Goal: Information Seeking & Learning: Compare options

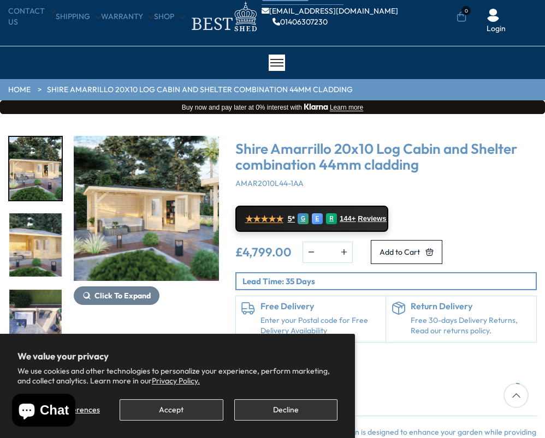
scroll to position [55, 0]
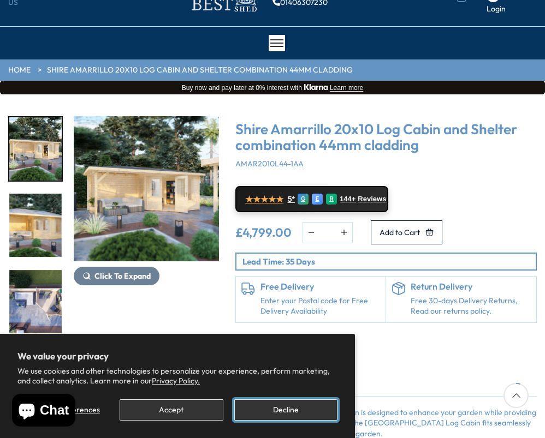
click at [270, 411] on button "Decline" at bounding box center [285, 410] width 103 height 21
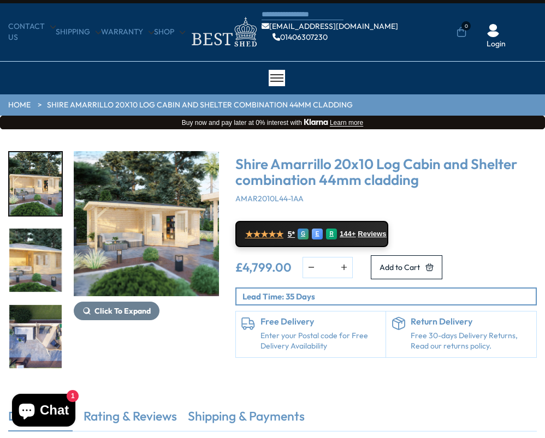
scroll to position [0, 0]
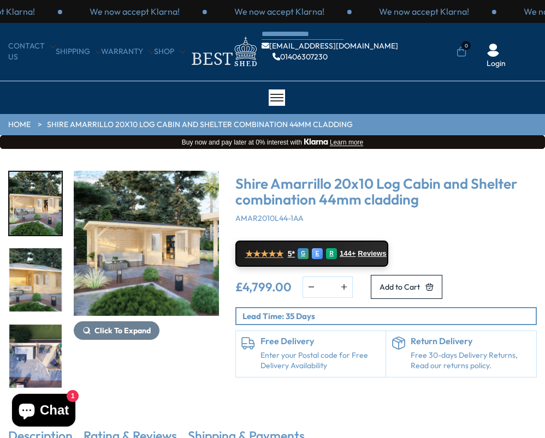
click at [156, 259] on img "1 / 8" at bounding box center [146, 243] width 145 height 145
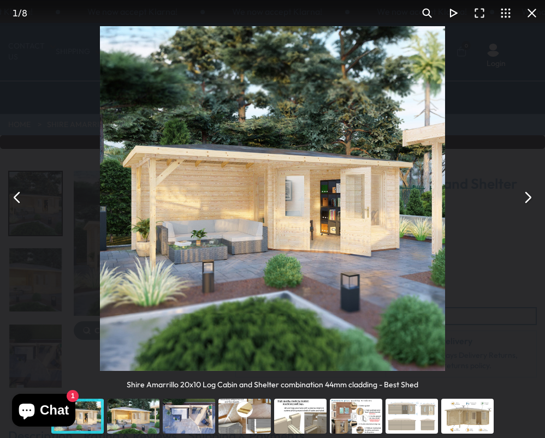
click at [525, 202] on button "You can close this modal content with the ESC key" at bounding box center [527, 198] width 26 height 26
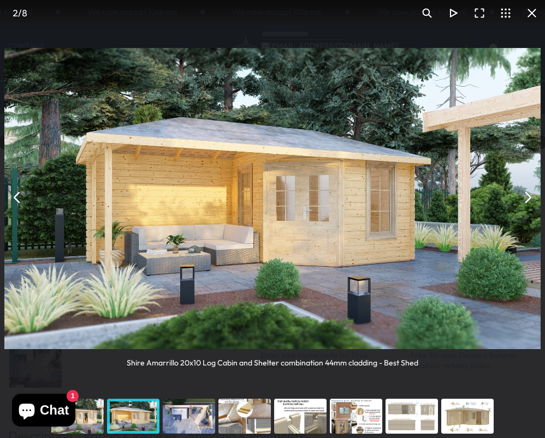
click at [525, 202] on button "You can close this modal content with the ESC key" at bounding box center [527, 198] width 26 height 26
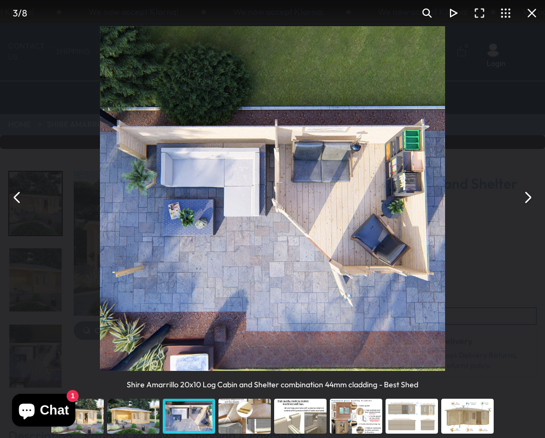
click at [525, 200] on button "You can close this modal content with the ESC key" at bounding box center [527, 198] width 26 height 26
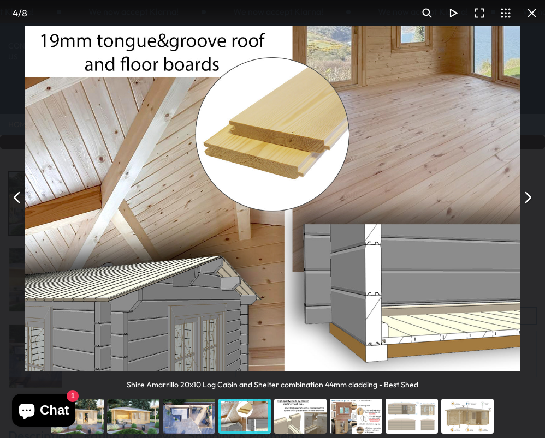
click at [525, 200] on button "You can close this modal content with the ESC key" at bounding box center [527, 198] width 26 height 26
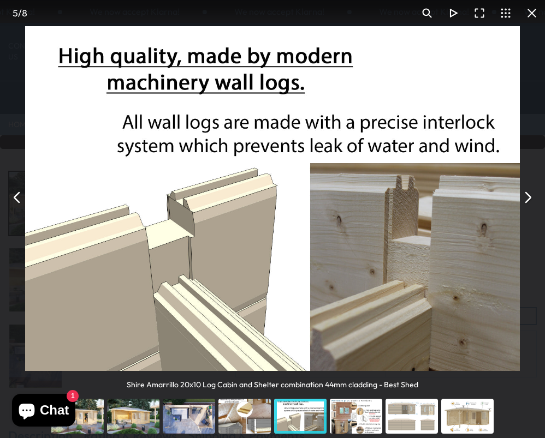
click at [525, 200] on button "You can close this modal content with the ESC key" at bounding box center [527, 198] width 26 height 26
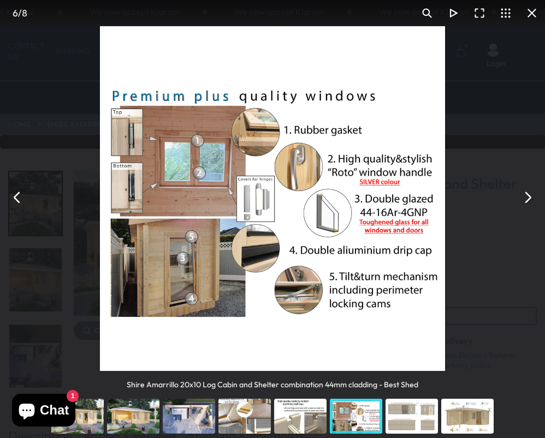
click at [525, 200] on button "You can close this modal content with the ESC key" at bounding box center [527, 198] width 26 height 26
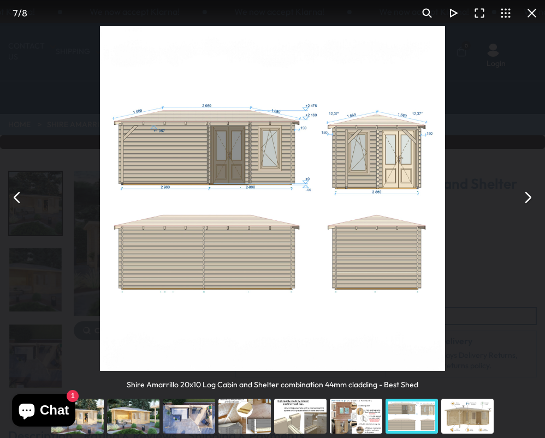
click at [525, 200] on button "You can close this modal content with the ESC key" at bounding box center [527, 198] width 26 height 26
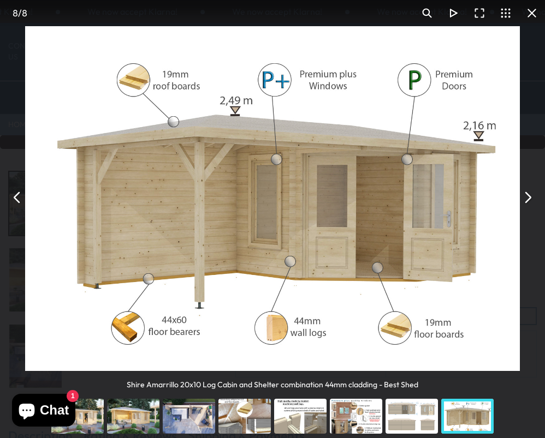
click at [525, 200] on button "You can close this modal content with the ESC key" at bounding box center [527, 198] width 26 height 26
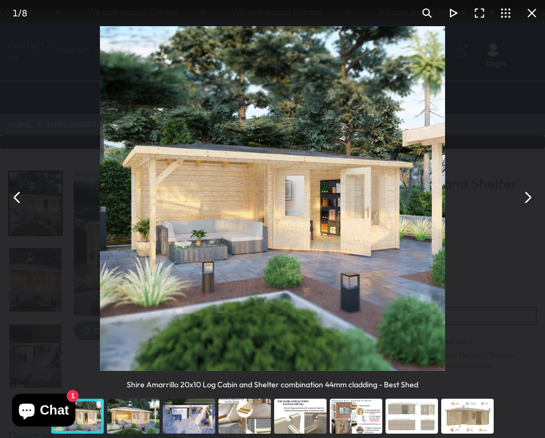
click at [525, 200] on button "You can close this modal content with the ESC key" at bounding box center [527, 198] width 26 height 26
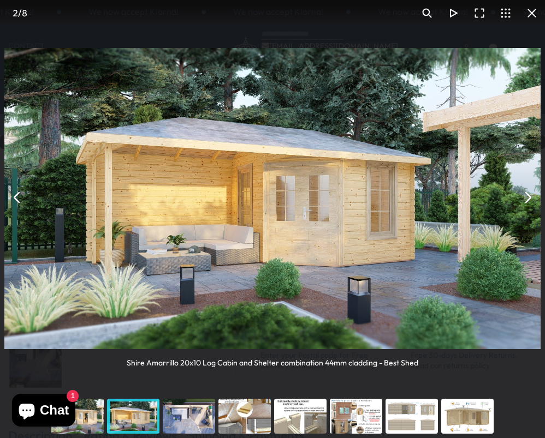
click at [525, 200] on button "You can close this modal content with the ESC key" at bounding box center [527, 198] width 26 height 26
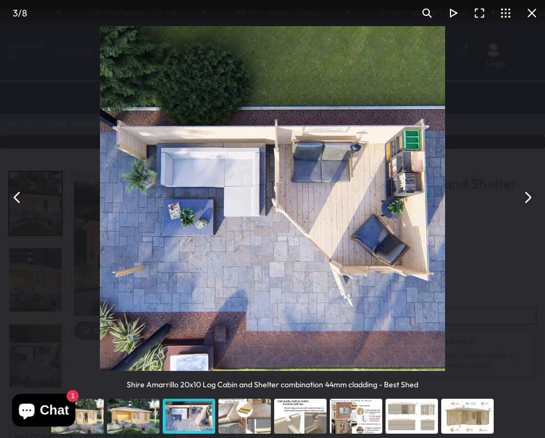
click at [525, 200] on button "You can close this modal content with the ESC key" at bounding box center [527, 198] width 26 height 26
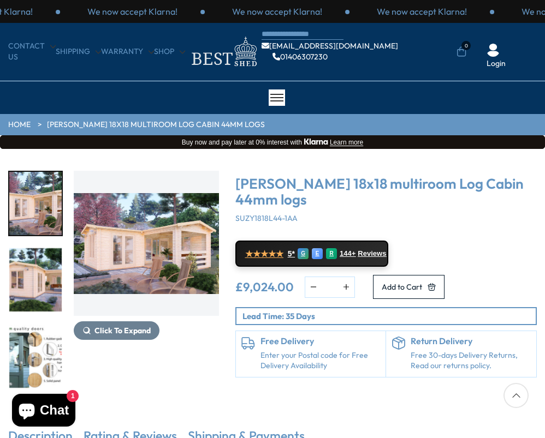
click at [151, 241] on img "1 / 7" at bounding box center [146, 243] width 145 height 145
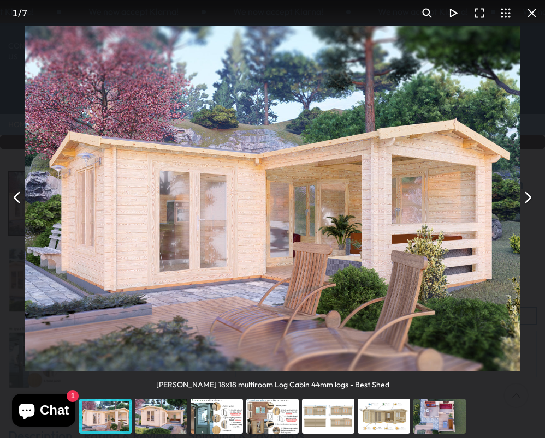
click at [528, 198] on button "You can close this modal content with the ESC key" at bounding box center [527, 198] width 26 height 26
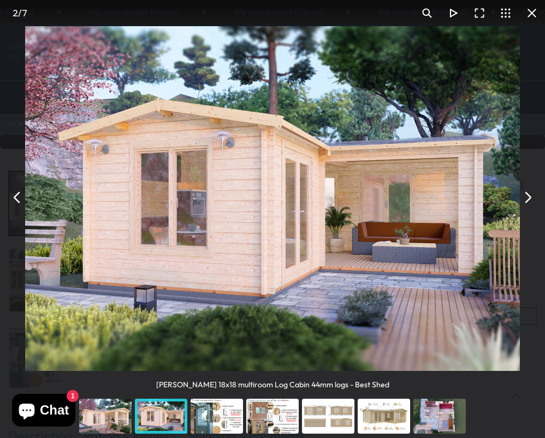
click at [528, 198] on button "You can close this modal content with the ESC key" at bounding box center [527, 198] width 26 height 26
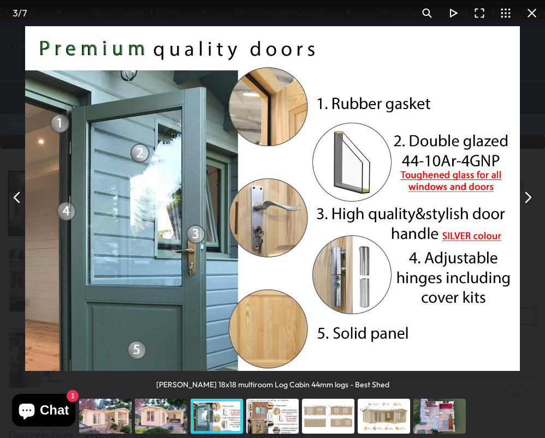
click at [528, 198] on button "You can close this modal content with the ESC key" at bounding box center [527, 198] width 26 height 26
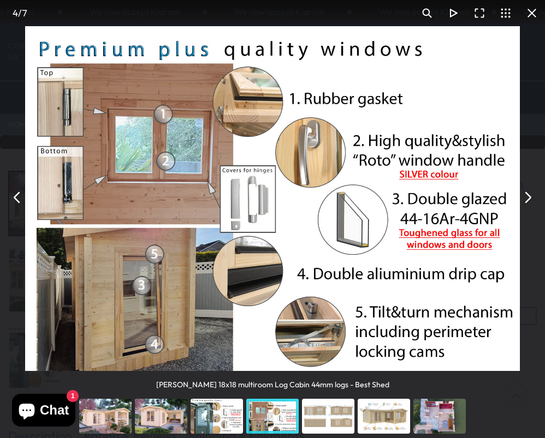
click at [528, 198] on button "You can close this modal content with the ESC key" at bounding box center [527, 198] width 26 height 26
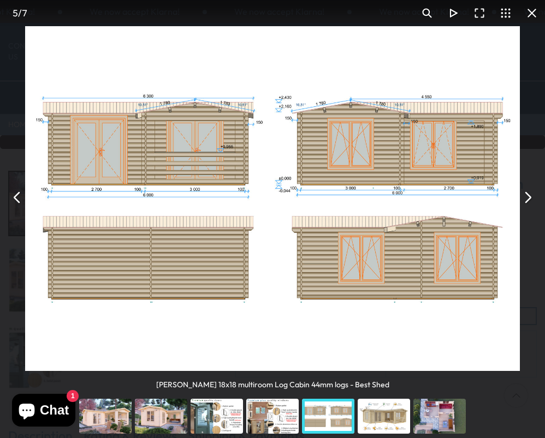
click at [528, 198] on button "You can close this modal content with the ESC key" at bounding box center [527, 198] width 26 height 26
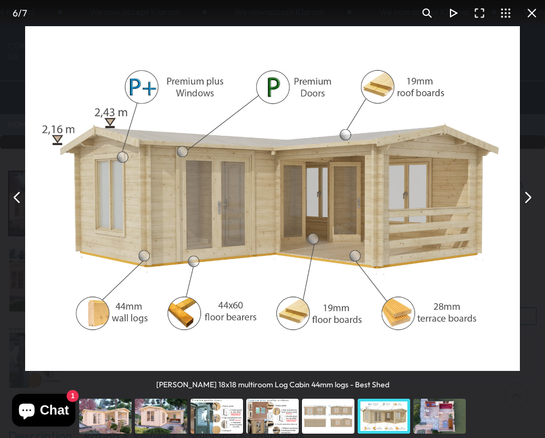
click at [528, 198] on button "You can close this modal content with the ESC key" at bounding box center [527, 198] width 26 height 26
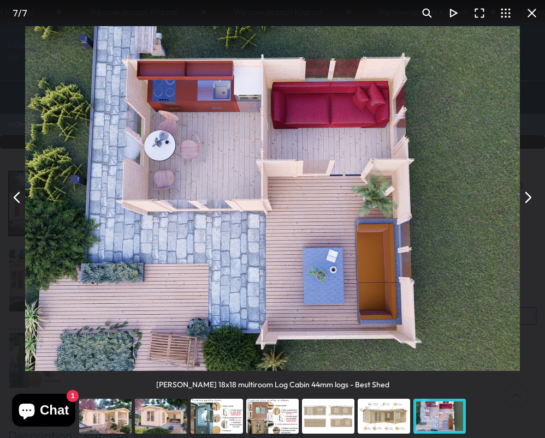
click at [528, 198] on button "You can close this modal content with the ESC key" at bounding box center [527, 198] width 26 height 26
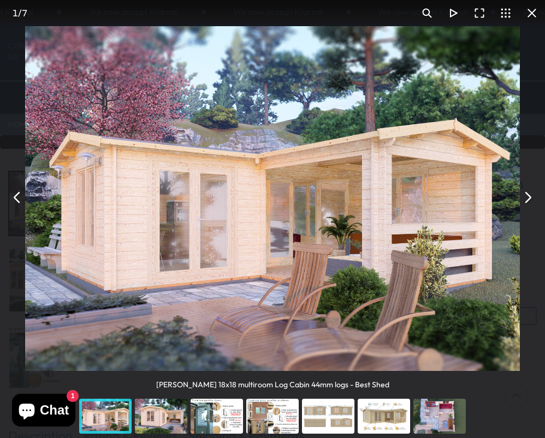
click at [528, 198] on button "You can close this modal content with the ESC key" at bounding box center [527, 198] width 26 height 26
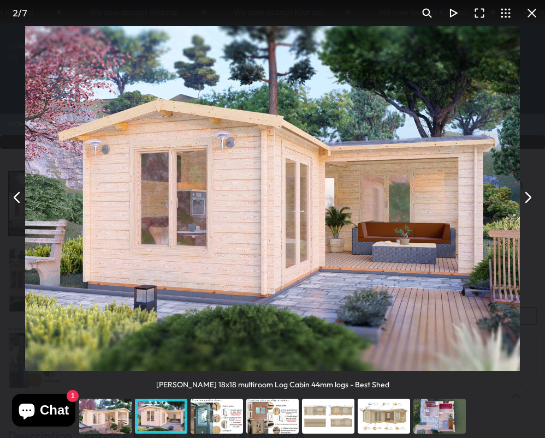
click at [528, 198] on button "You can close this modal content with the ESC key" at bounding box center [527, 198] width 26 height 26
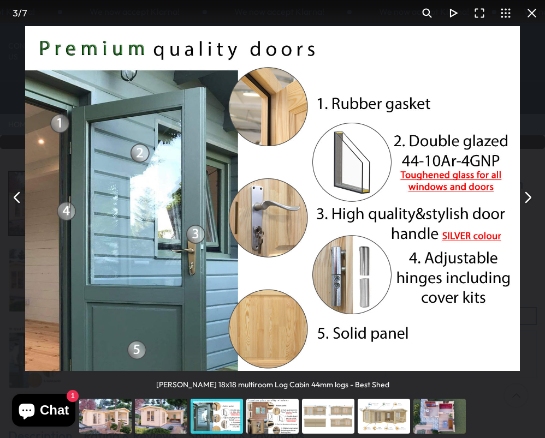
click at [528, 198] on button "You can close this modal content with the ESC key" at bounding box center [527, 198] width 26 height 26
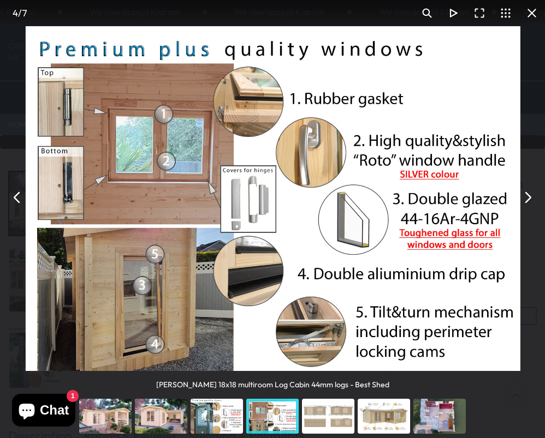
click at [528, 198] on button "You can close this modal content with the ESC key" at bounding box center [527, 198] width 26 height 26
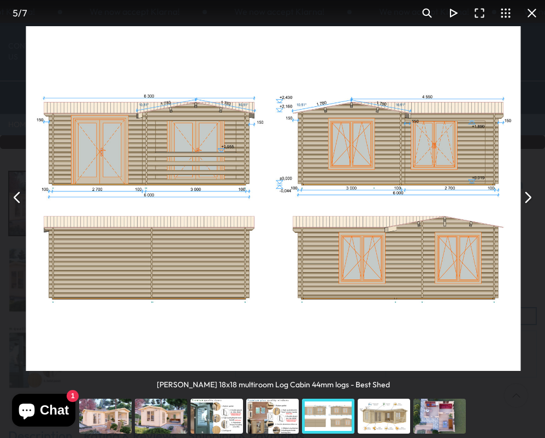
click at [528, 198] on button "You can close this modal content with the ESC key" at bounding box center [527, 198] width 26 height 26
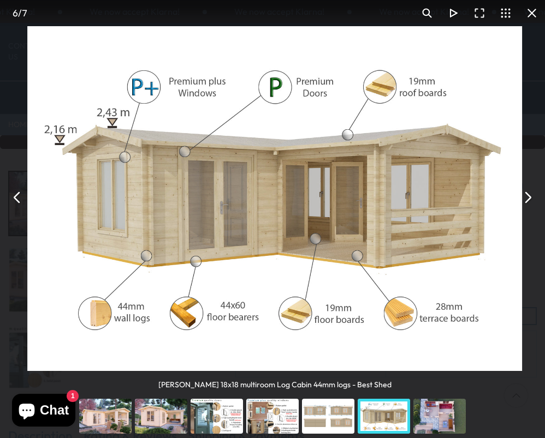
click at [528, 198] on button "You can close this modal content with the ESC key" at bounding box center [527, 198] width 26 height 26
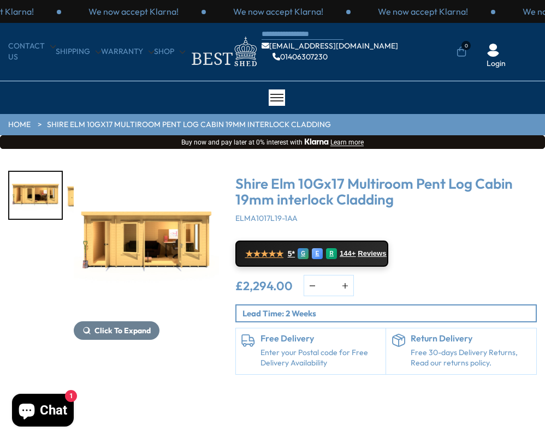
click at [147, 246] on img "1 / 10" at bounding box center [146, 243] width 145 height 145
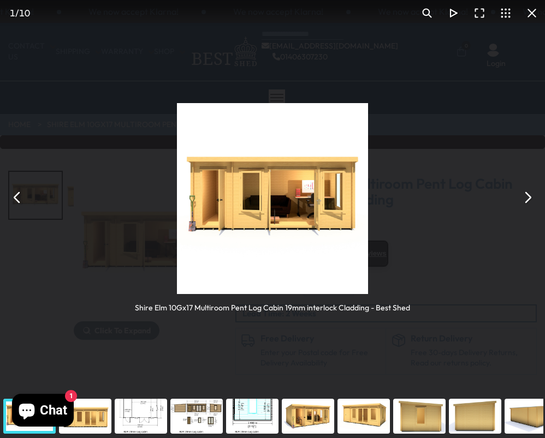
click at [524, 202] on button "You can close this modal content with the ESC key" at bounding box center [527, 198] width 26 height 26
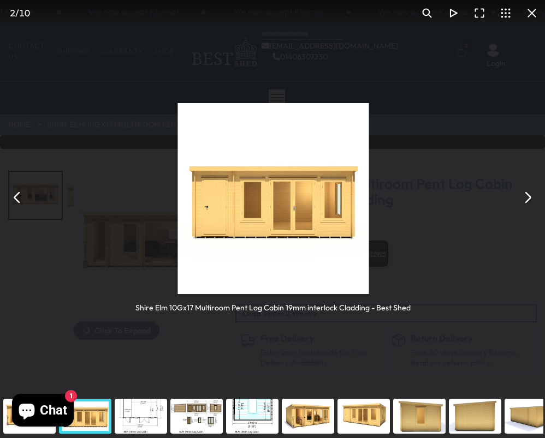
click at [524, 202] on button "You can close this modal content with the ESC key" at bounding box center [527, 198] width 26 height 26
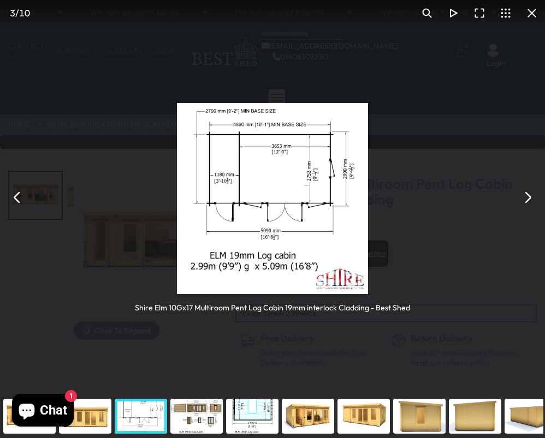
click at [524, 202] on button "You can close this modal content with the ESC key" at bounding box center [527, 198] width 26 height 26
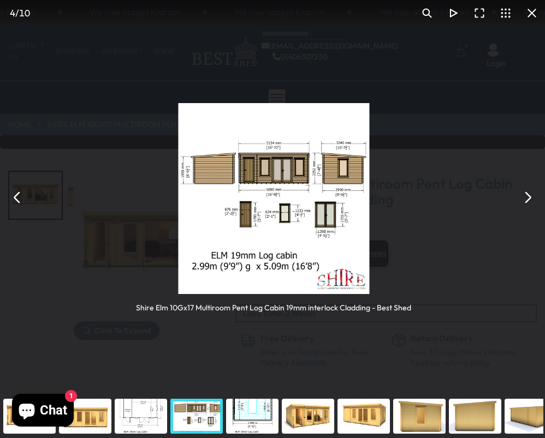
click at [524, 202] on button "You can close this modal content with the ESC key" at bounding box center [527, 198] width 26 height 26
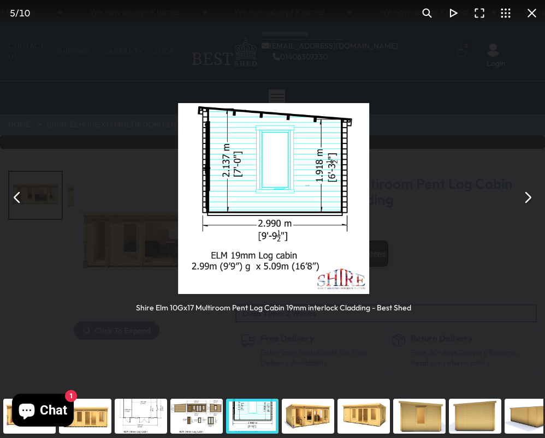
click at [524, 202] on button "You can close this modal content with the ESC key" at bounding box center [527, 198] width 26 height 26
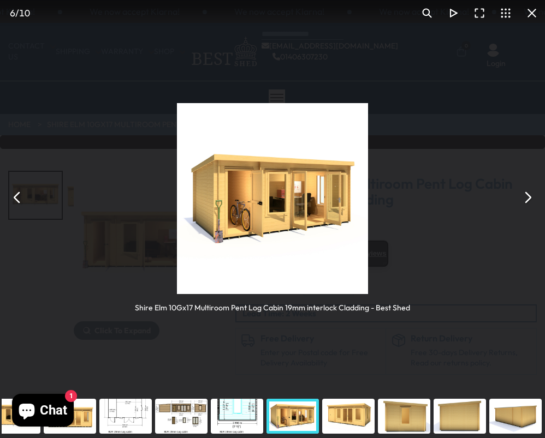
click at [526, 204] on button "You can close this modal content with the ESC key" at bounding box center [527, 198] width 26 height 26
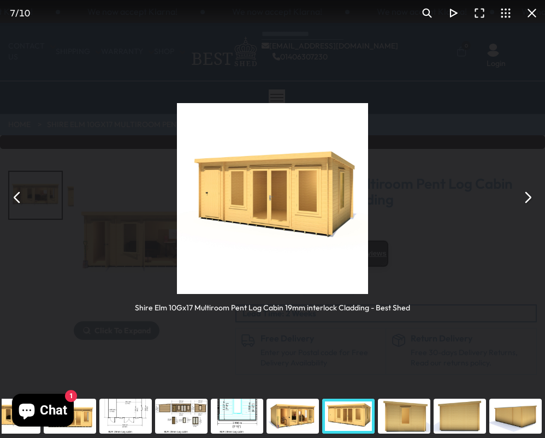
click at [526, 203] on button "You can close this modal content with the ESC key" at bounding box center [527, 198] width 26 height 26
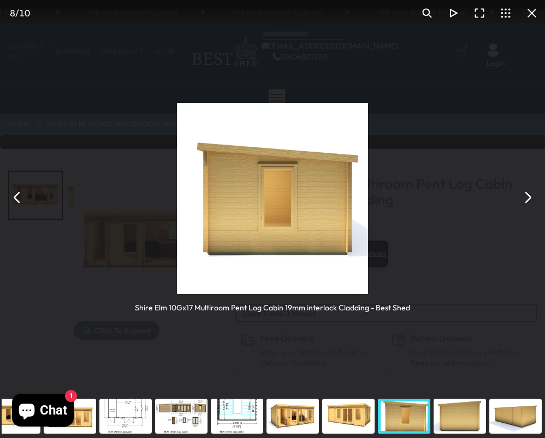
click at [526, 203] on button "You can close this modal content with the ESC key" at bounding box center [527, 198] width 26 height 26
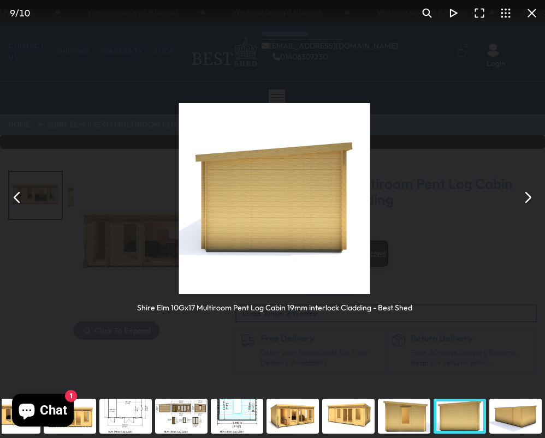
click at [526, 203] on button "You can close this modal content with the ESC key" at bounding box center [527, 198] width 26 height 26
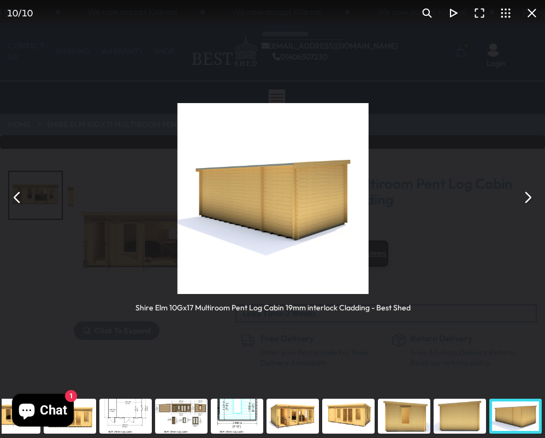
click at [526, 203] on button "You can close this modal content with the ESC key" at bounding box center [527, 198] width 26 height 26
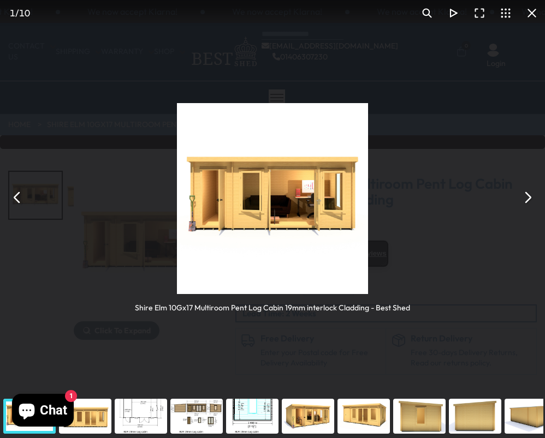
click at [526, 203] on button "You can close this modal content with the ESC key" at bounding box center [527, 198] width 26 height 26
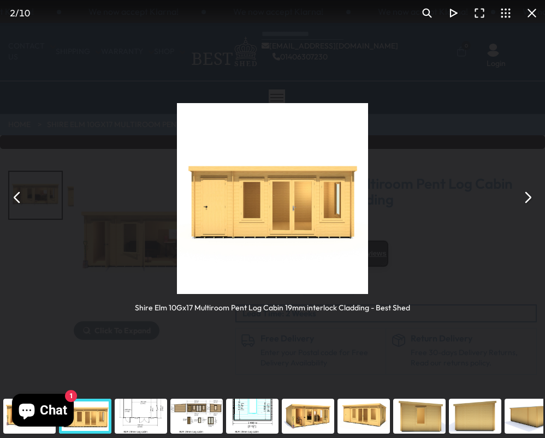
click at [526, 203] on button "You can close this modal content with the ESC key" at bounding box center [527, 198] width 26 height 26
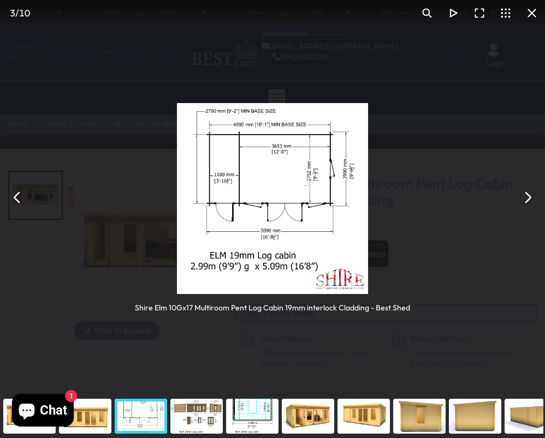
click at [526, 203] on button "You can close this modal content with the ESC key" at bounding box center [527, 198] width 26 height 26
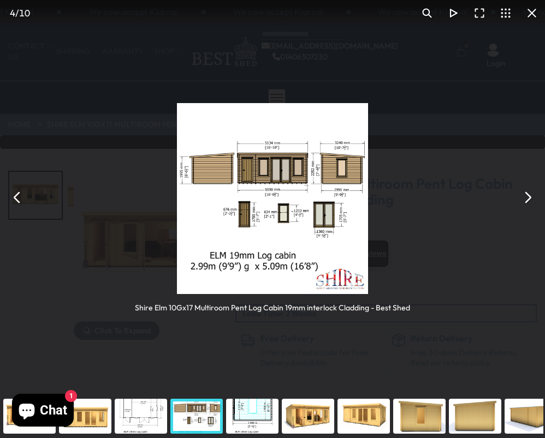
click at [526, 202] on button "You can close this modal content with the ESC key" at bounding box center [527, 198] width 26 height 26
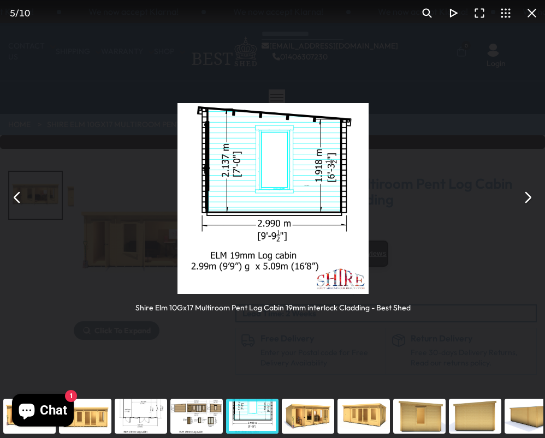
click at [526, 202] on button "You can close this modal content with the ESC key" at bounding box center [527, 198] width 26 height 26
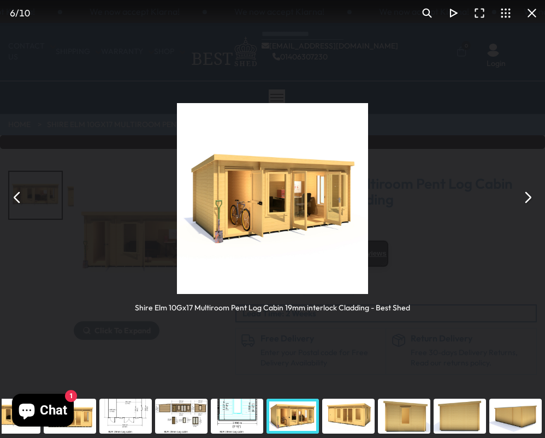
click at [526, 202] on button "You can close this modal content with the ESC key" at bounding box center [527, 198] width 26 height 26
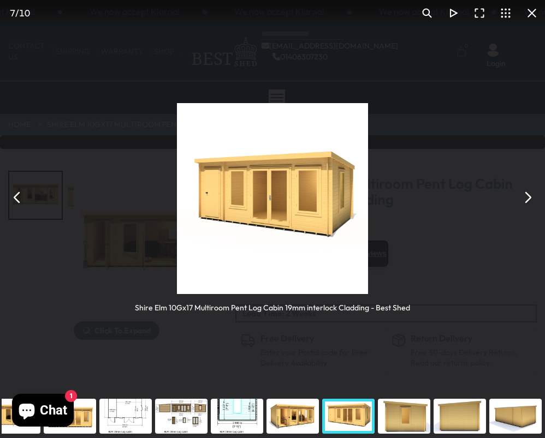
click at [526, 202] on button "You can close this modal content with the ESC key" at bounding box center [527, 198] width 26 height 26
